Goal: Transaction & Acquisition: Purchase product/service

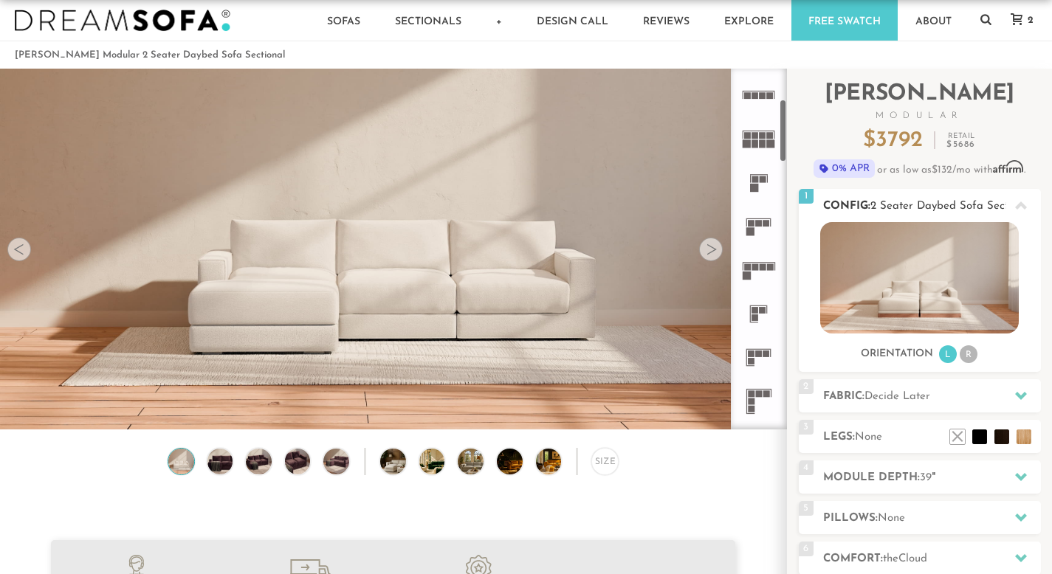
scroll to position [426, 0]
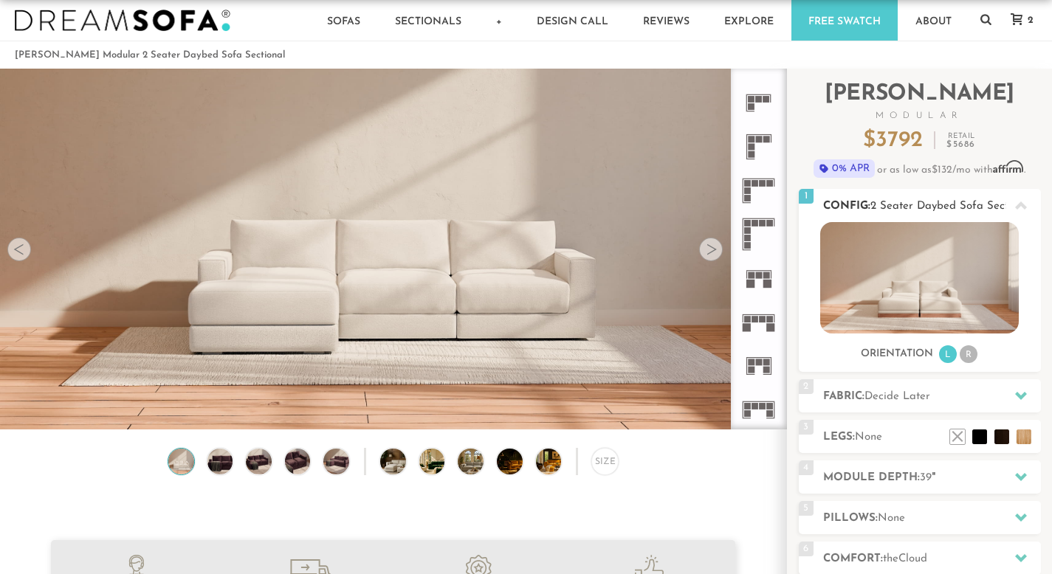
click at [764, 319] on rect at bounding box center [763, 319] width 7 height 7
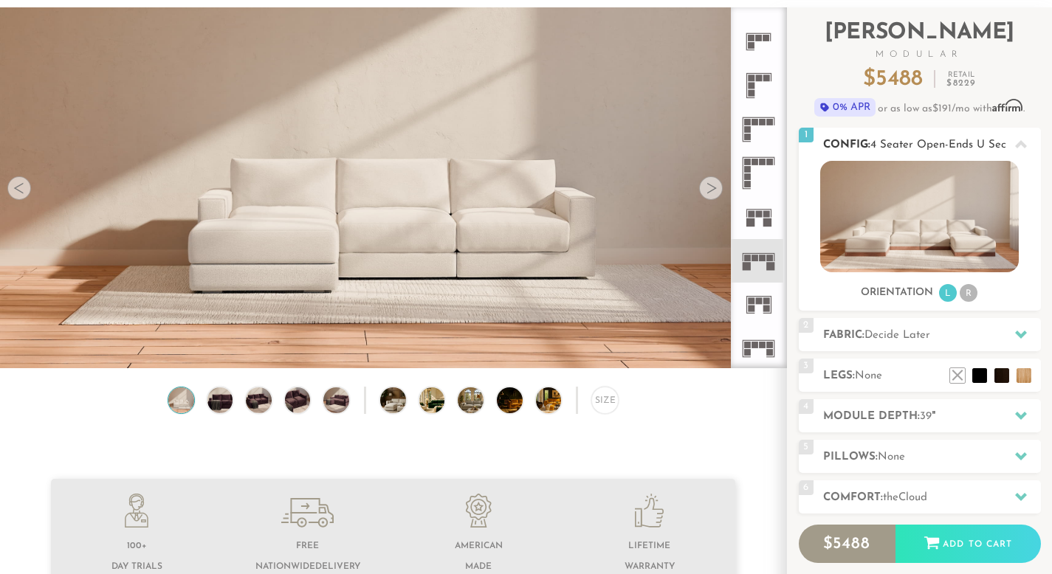
scroll to position [145, 0]
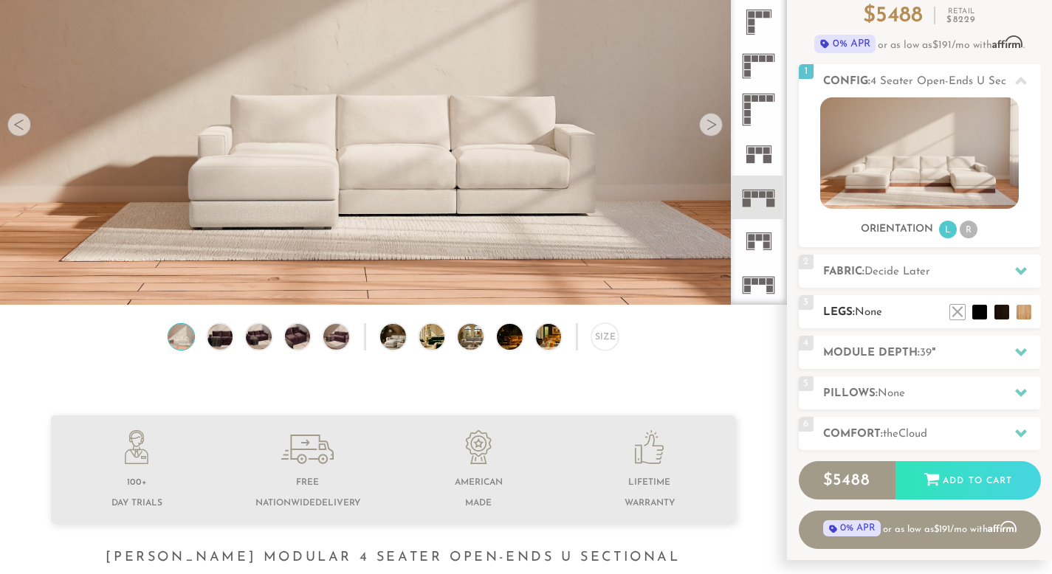
click at [899, 310] on h2 "Legs: None" at bounding box center [932, 312] width 218 height 17
click at [901, 268] on span "Decide Later" at bounding box center [898, 272] width 66 height 11
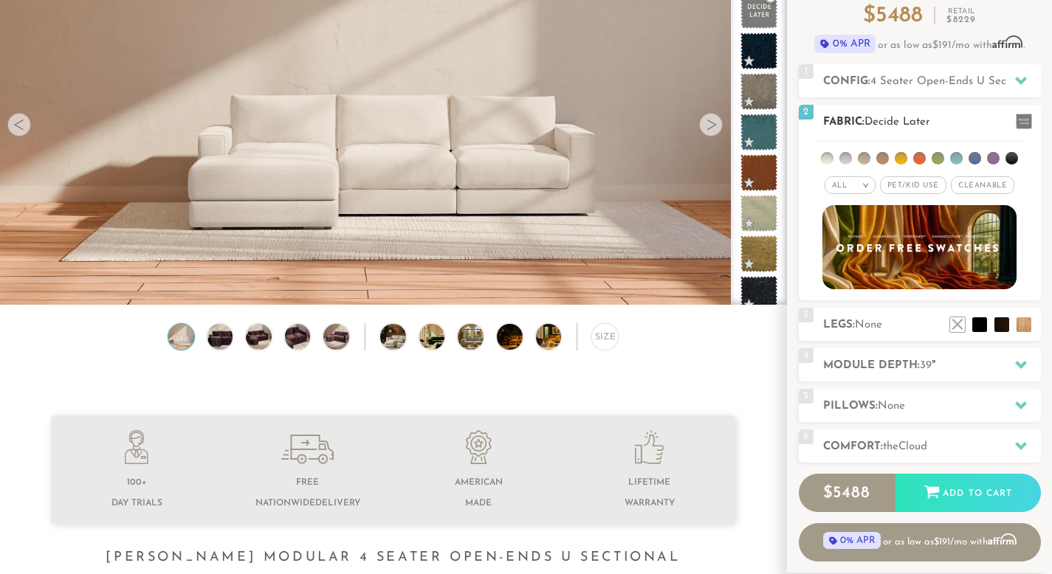
click at [837, 178] on div "All >" at bounding box center [850, 185] width 51 height 18
click at [843, 220] on li "Tier" at bounding box center [850, 225] width 51 height 21
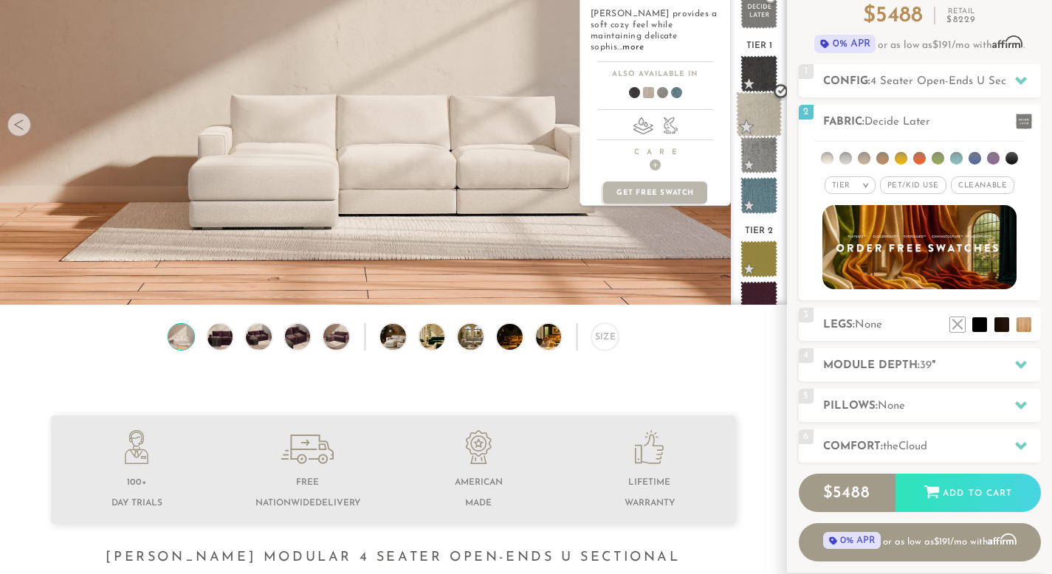
click at [763, 106] on span at bounding box center [759, 115] width 47 height 47
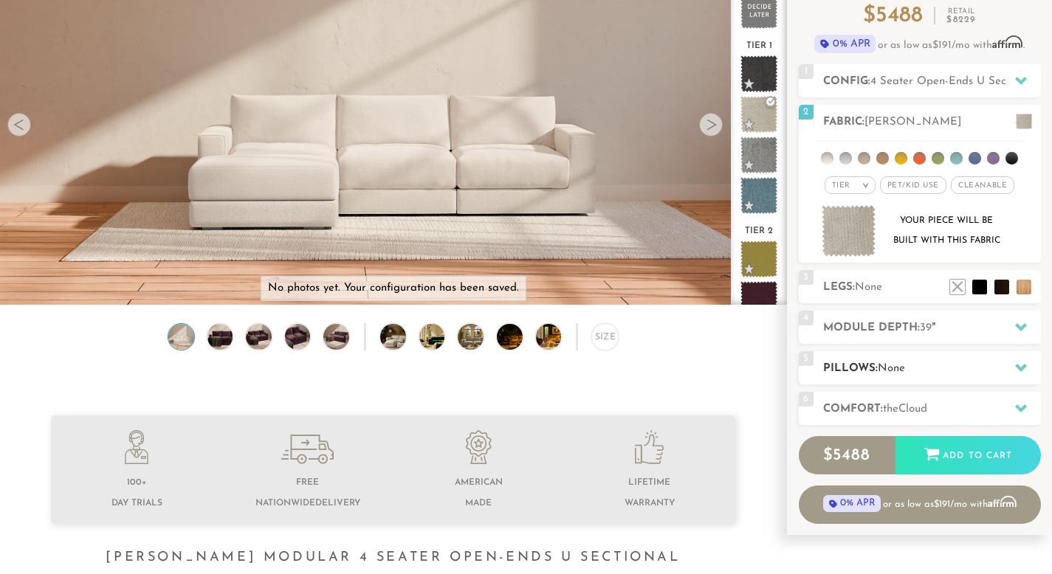
click at [893, 368] on span "None" at bounding box center [891, 368] width 27 height 11
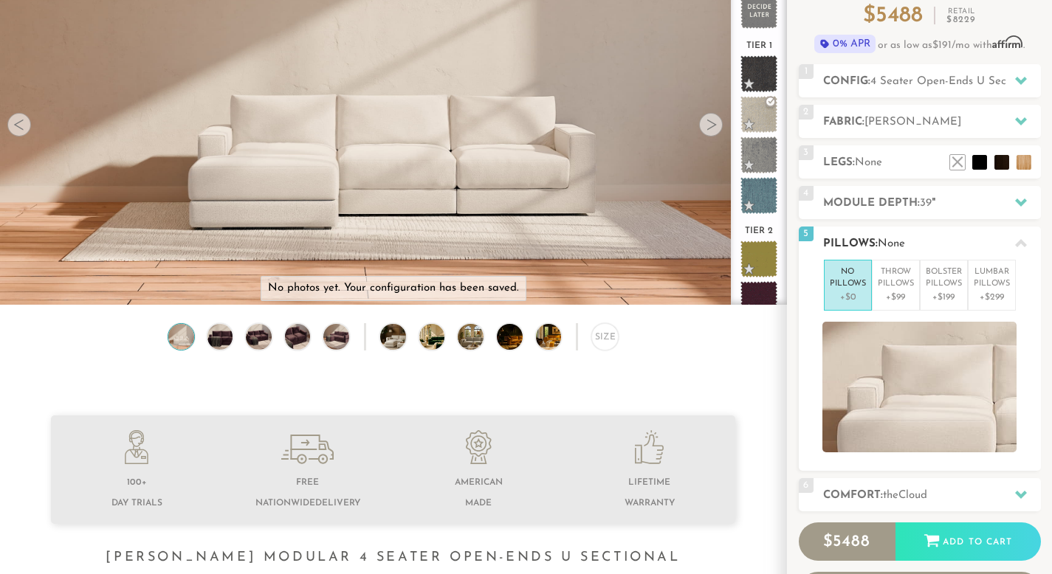
click at [844, 291] on p "+$0" at bounding box center [848, 297] width 36 height 13
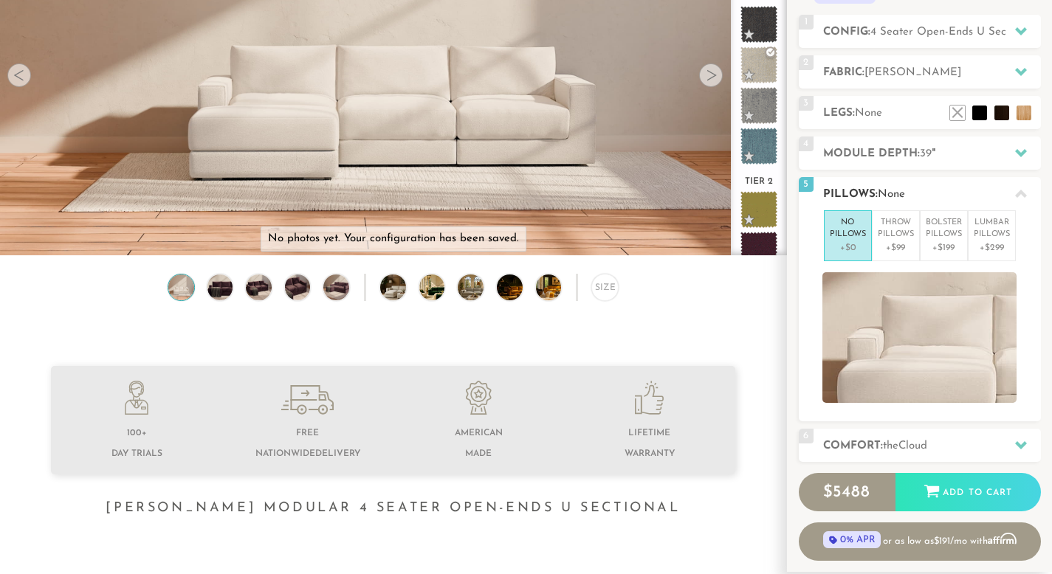
scroll to position [306, 0]
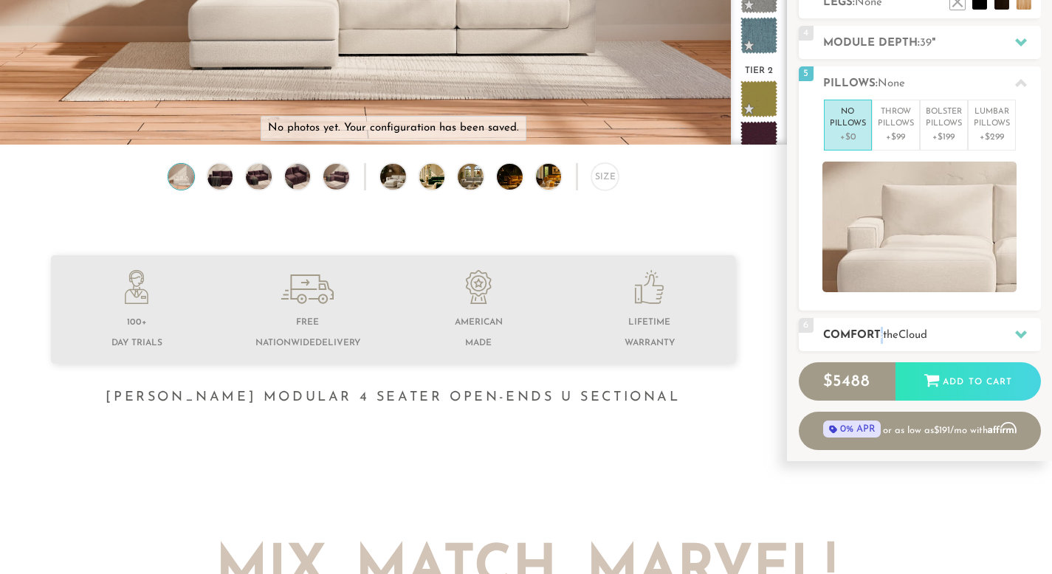
click at [882, 328] on h2 "Comfort: the Cloud" at bounding box center [932, 335] width 218 height 17
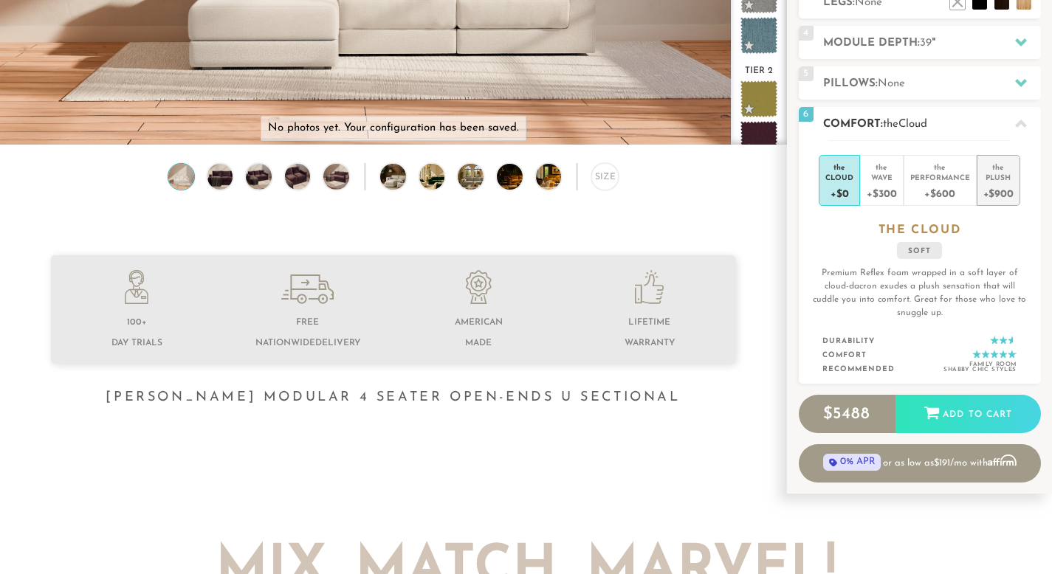
click at [986, 183] on div "+$900" at bounding box center [999, 192] width 30 height 21
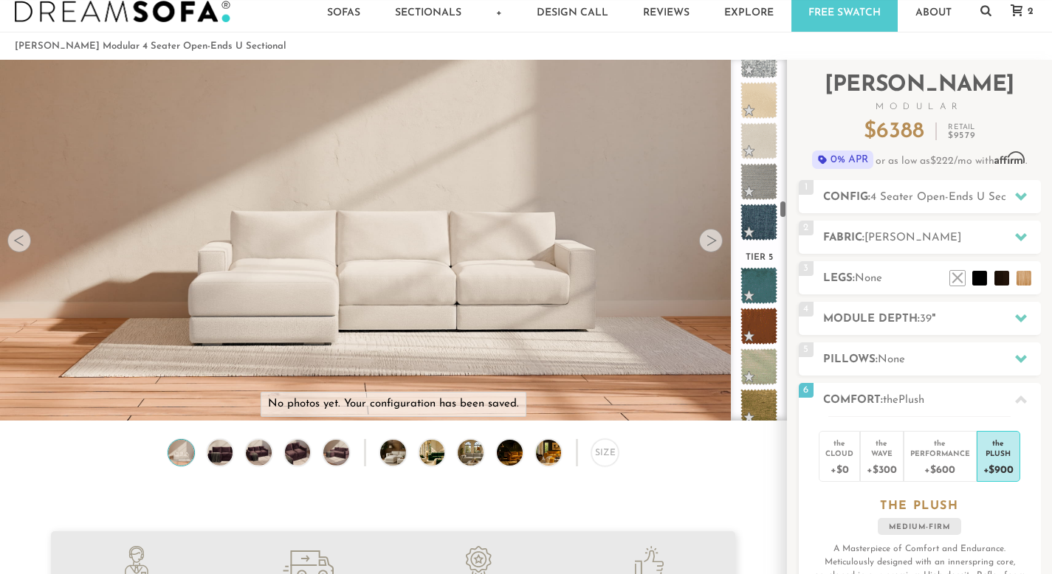
scroll to position [3493, 0]
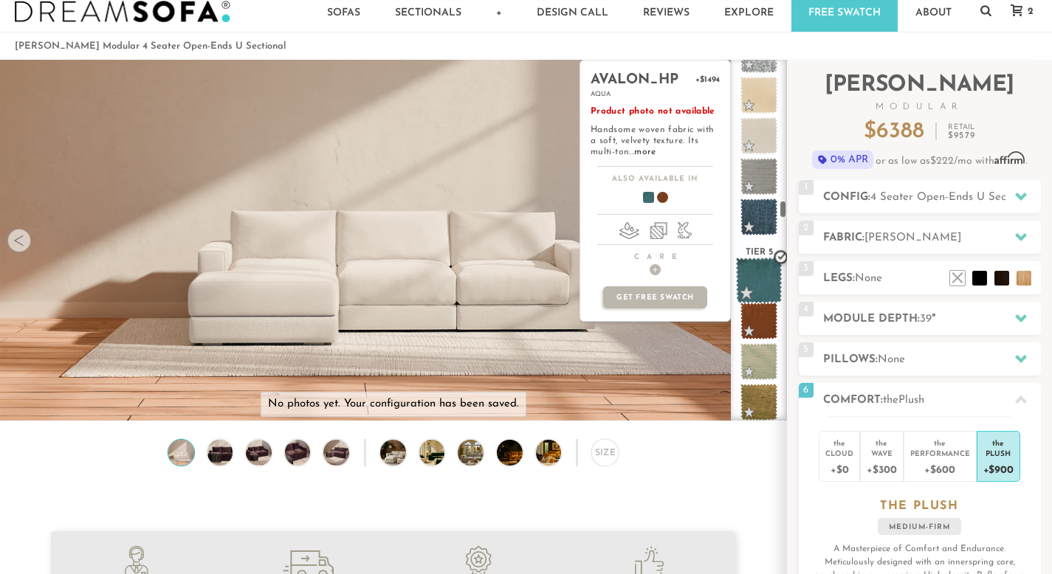
click at [752, 280] on span at bounding box center [759, 281] width 47 height 47
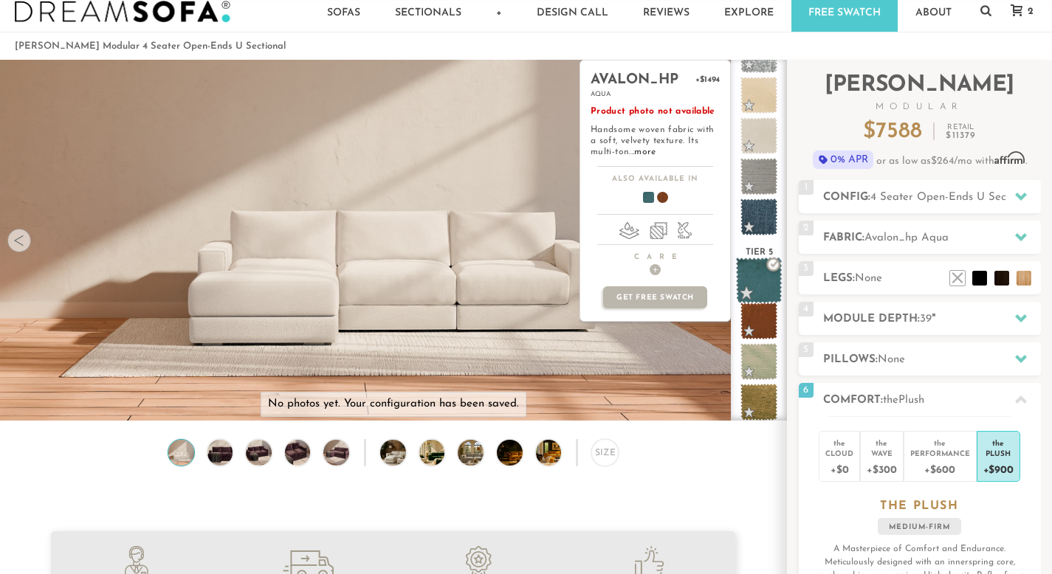
click at [752, 280] on span at bounding box center [759, 281] width 47 height 47
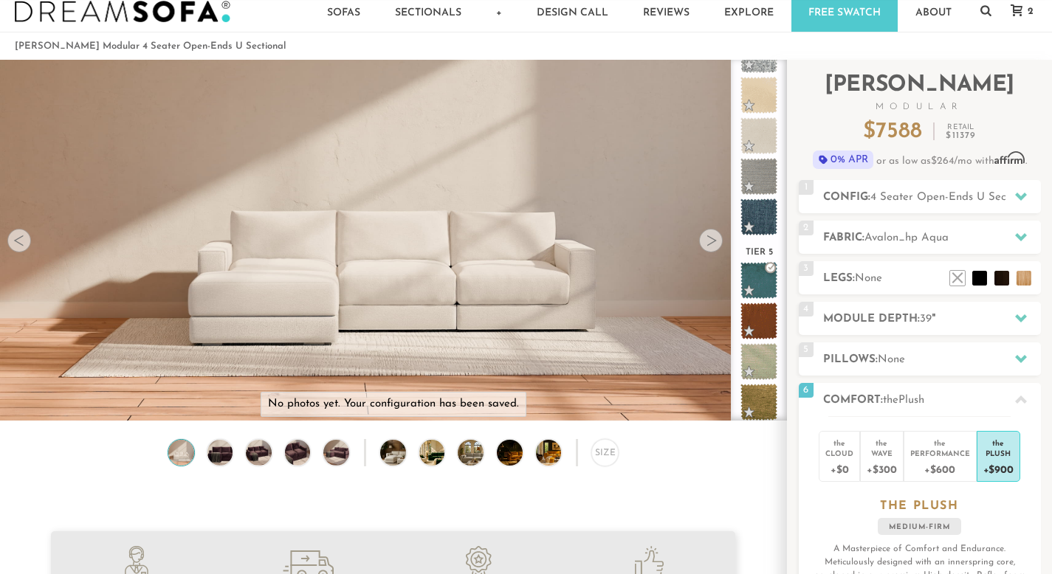
click at [994, 10] on div "Sofas Sofas Sofa Sleepers Modular Sofas Sectionals Sectionals Sectional Sleeper…" at bounding box center [526, 11] width 1052 height 41
click at [993, 10] on div "Sofas Sofas Sofa Sleepers Modular Sofas Sectionals Sectionals Sectional Sleeper…" at bounding box center [526, 11] width 1052 height 41
click at [989, 10] on icon at bounding box center [986, 10] width 11 height 11
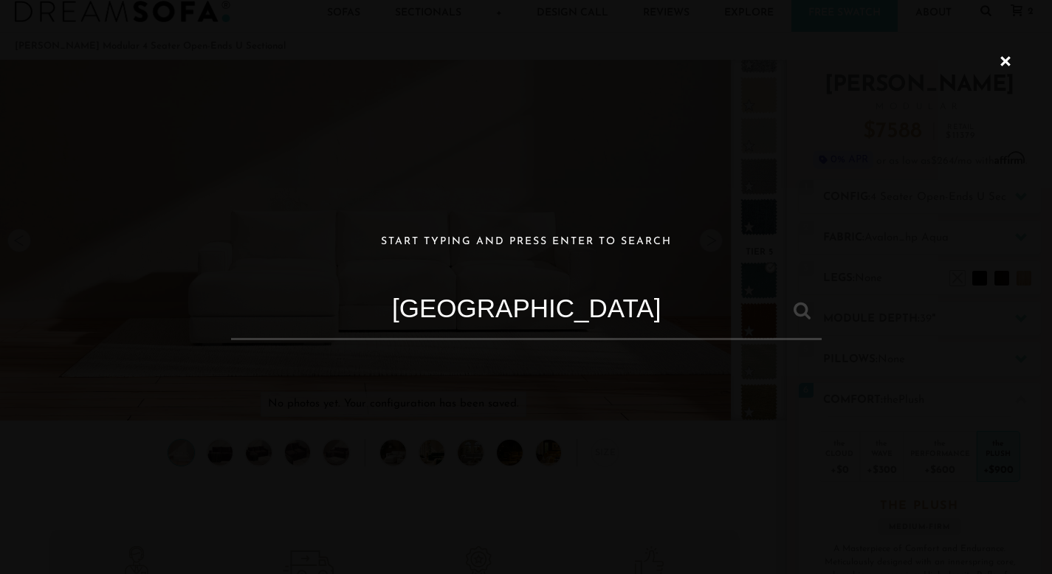
type input "[GEOGRAPHIC_DATA]"
